Goal: Find specific page/section: Find specific page/section

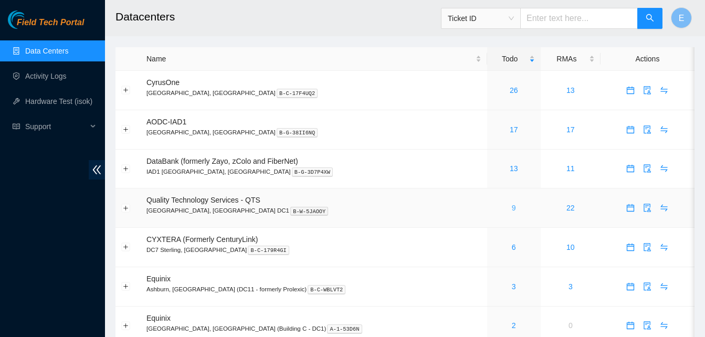
click at [512, 205] on link "9" at bounding box center [514, 208] width 4 height 8
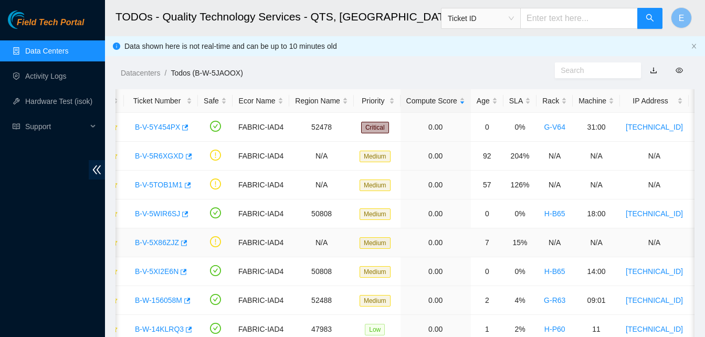
scroll to position [76, 0]
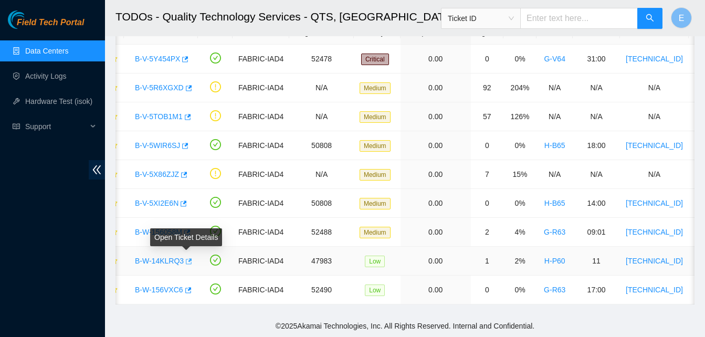
click at [185, 258] on icon "button" at bounding box center [187, 261] width 7 height 7
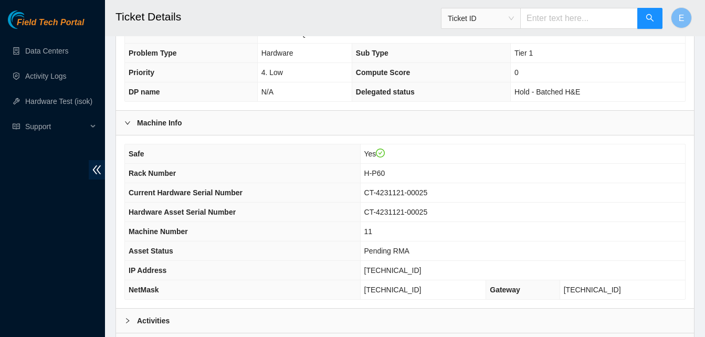
scroll to position [375, 0]
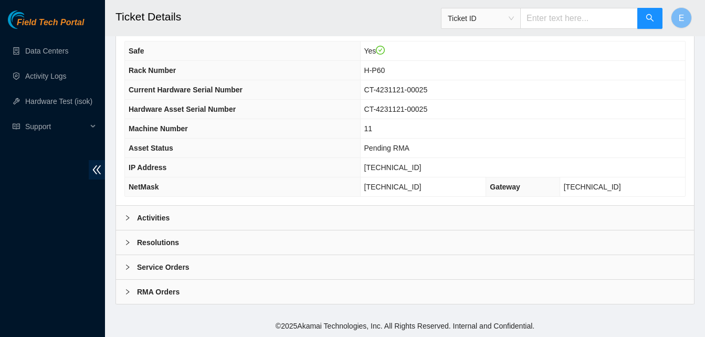
click at [153, 214] on b "Activities" at bounding box center [153, 218] width 33 height 12
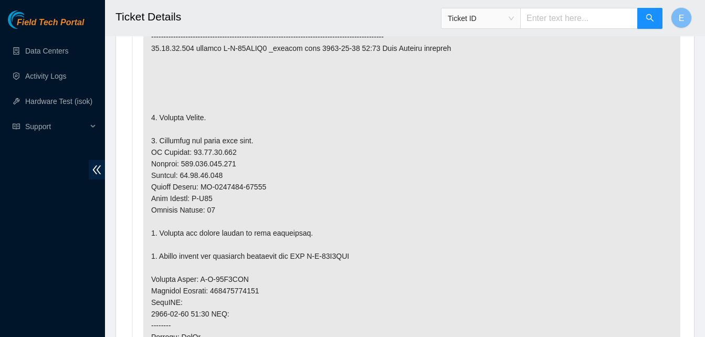
scroll to position [658, 0]
